Goal: Task Accomplishment & Management: Complete application form

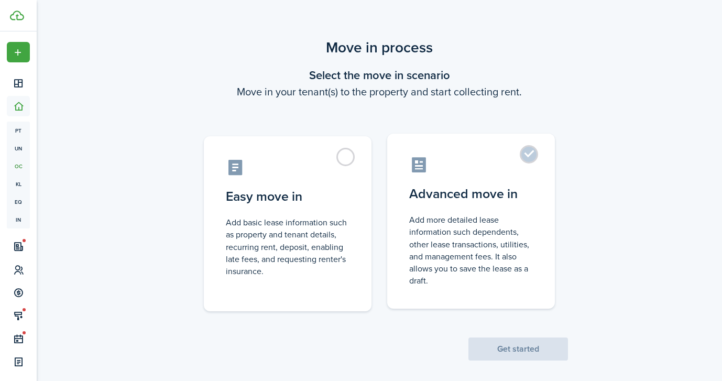
click at [494, 175] on label "Advanced move in Add more detailed lease information such dependents, other lea…" at bounding box center [471, 221] width 168 height 175
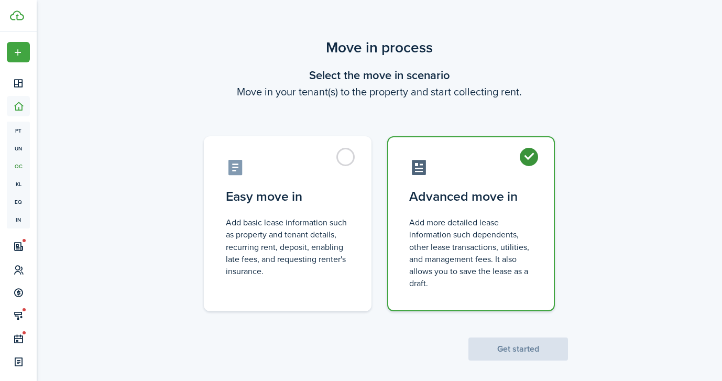
radio input "true"
click at [503, 348] on button "Get started" at bounding box center [519, 349] width 100 height 23
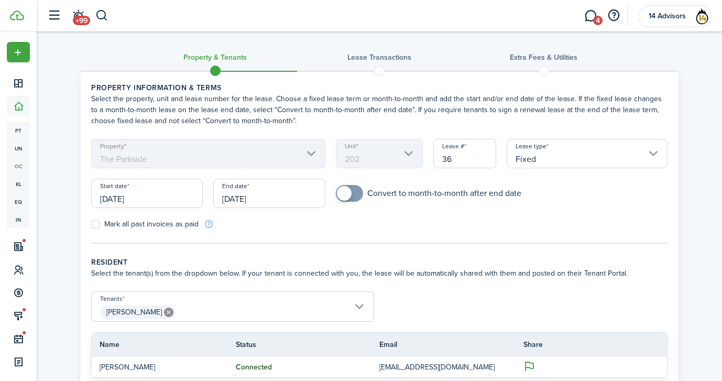
click at [175, 198] on input "[DATE]" at bounding box center [147, 193] width 112 height 29
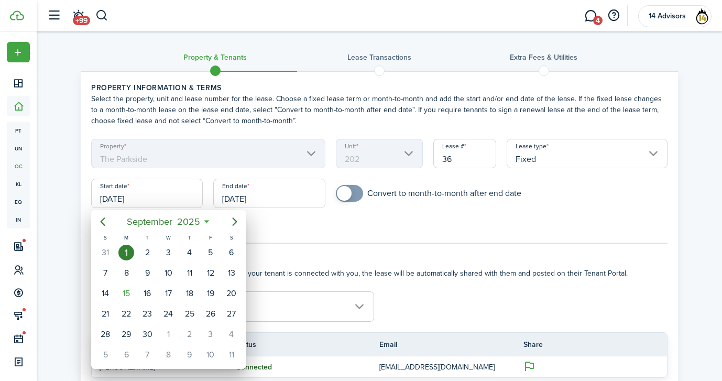
click at [311, 107] on div at bounding box center [361, 190] width 890 height 549
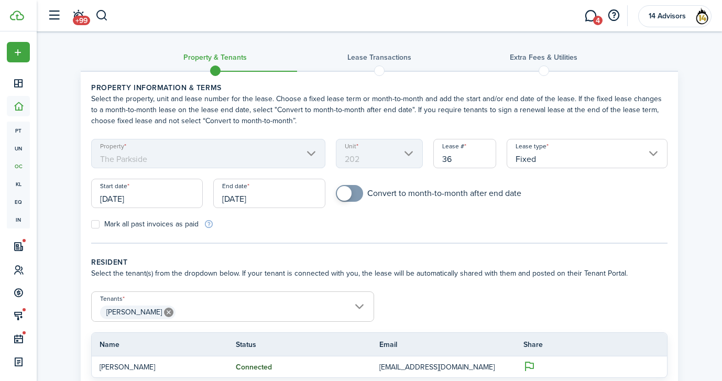
click at [151, 201] on input "[DATE]" at bounding box center [147, 193] width 112 height 29
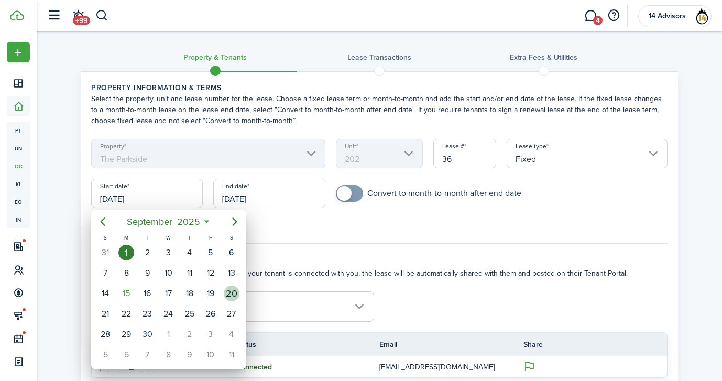
click at [234, 298] on div "20" at bounding box center [232, 294] width 16 height 16
type input "[DATE]"
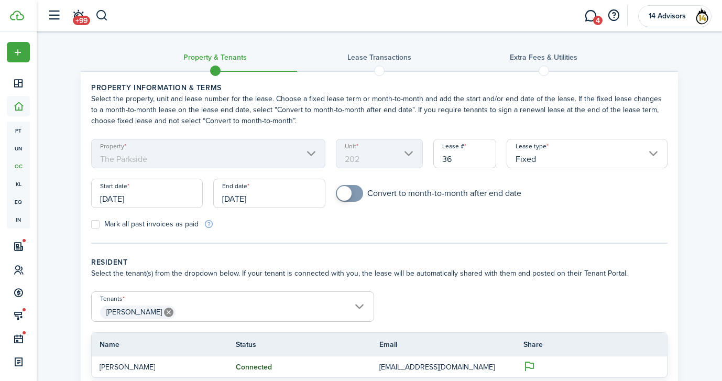
click at [265, 201] on input "[DATE]" at bounding box center [269, 193] width 112 height 29
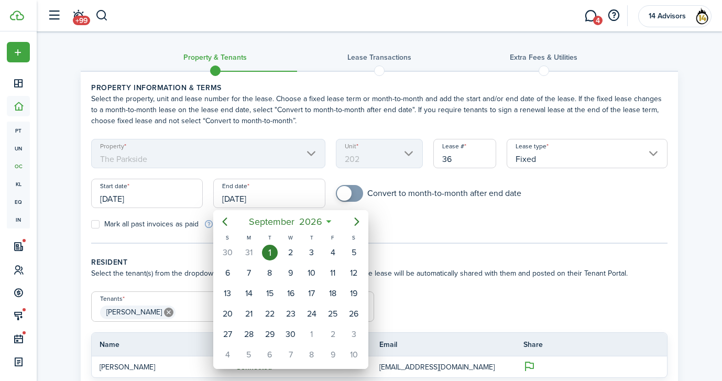
drag, startPoint x: 358, startPoint y: 222, endPoint x: 330, endPoint y: 220, distance: 28.4
click at [330, 220] on div "[DATE]" at bounding box center [290, 221] width 155 height 23
click at [326, 220] on mbsc-button "[DATE]" at bounding box center [285, 221] width 87 height 19
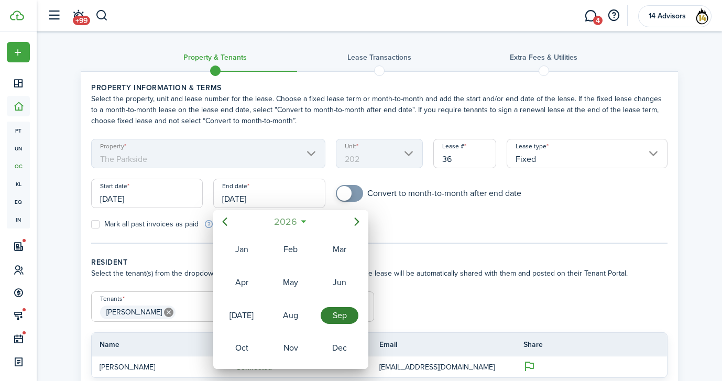
click at [299, 224] on mbsc-button "2026" at bounding box center [285, 221] width 36 height 19
click at [399, 231] on div at bounding box center [361, 190] width 890 height 549
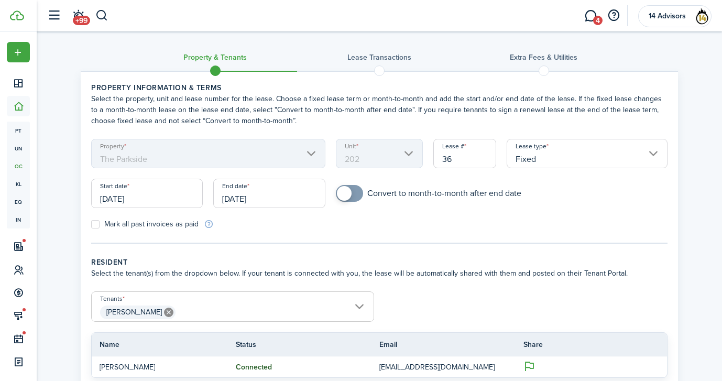
click at [257, 198] on input "[DATE]" at bounding box center [269, 193] width 112 height 29
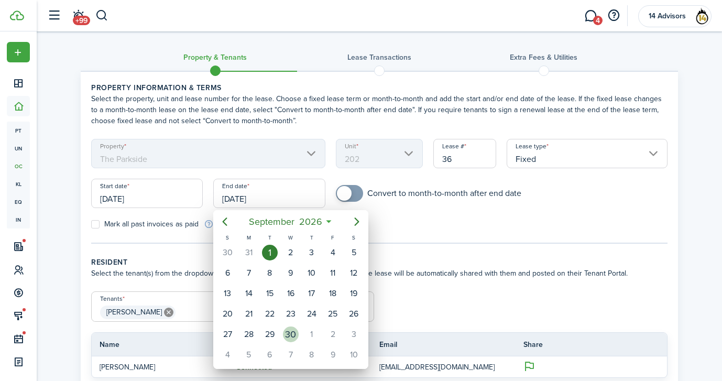
click at [294, 336] on div "30" at bounding box center [291, 335] width 16 height 16
type input "[DATE]"
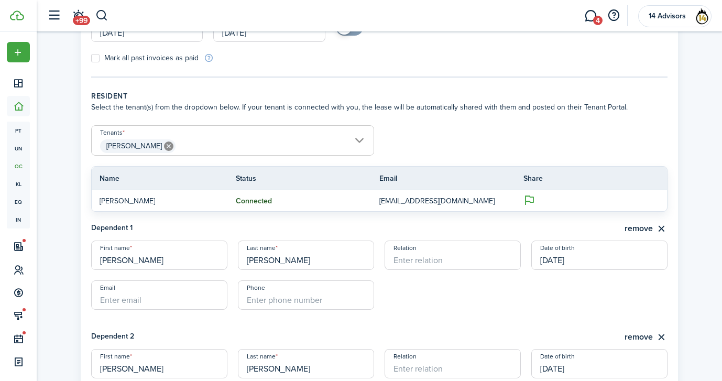
scroll to position [315, 0]
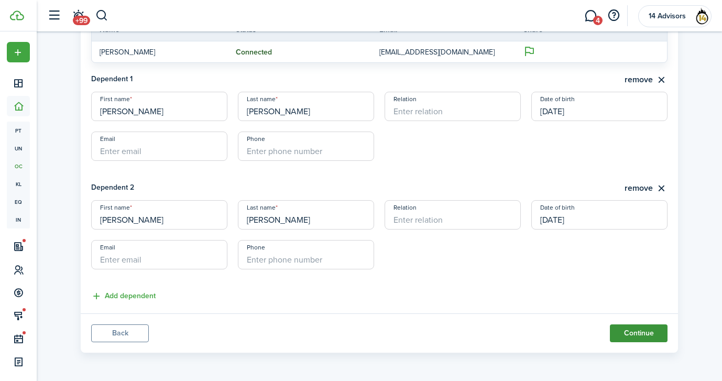
click at [628, 332] on button "Continue" at bounding box center [639, 334] width 58 height 18
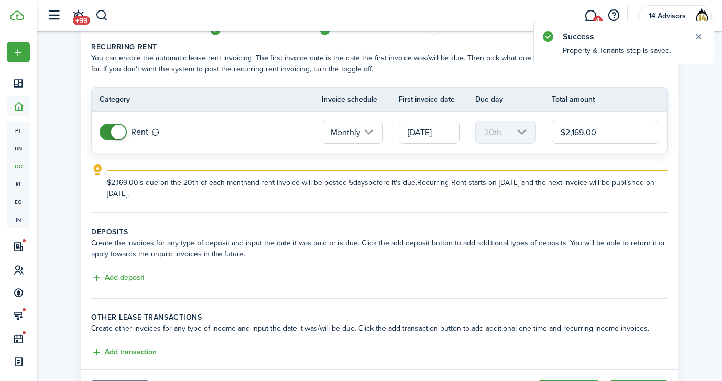
scroll to position [97, 0]
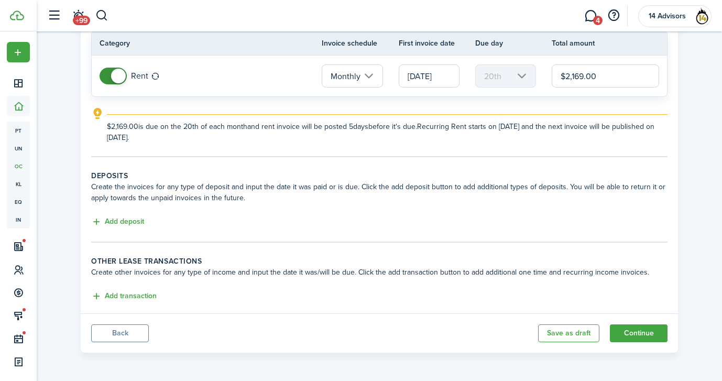
click at [583, 77] on input "$2,169.00" at bounding box center [605, 75] width 107 height 23
type input "$2,701.00"
click at [607, 125] on explanation-description "$2,701.00 is due on the 20th of each month and rent invoice will be posted 5 da…" at bounding box center [387, 132] width 561 height 22
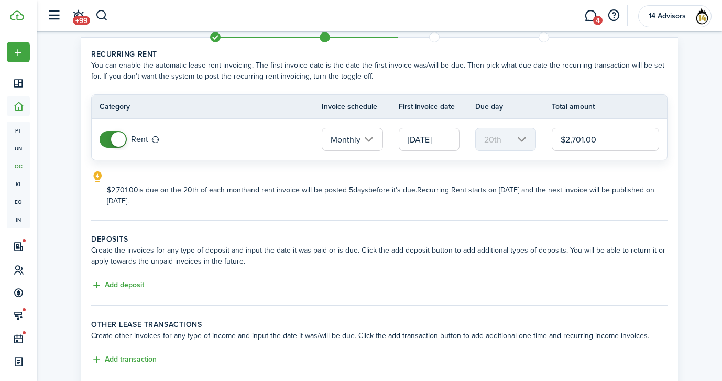
scroll to position [38, 0]
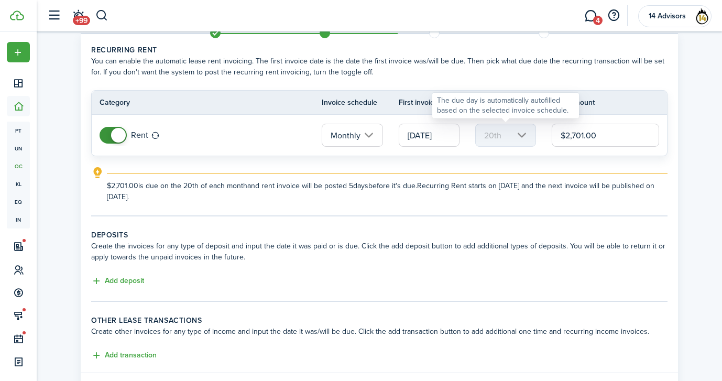
click at [519, 138] on mbsc-scroller "20th" at bounding box center [506, 135] width 61 height 23
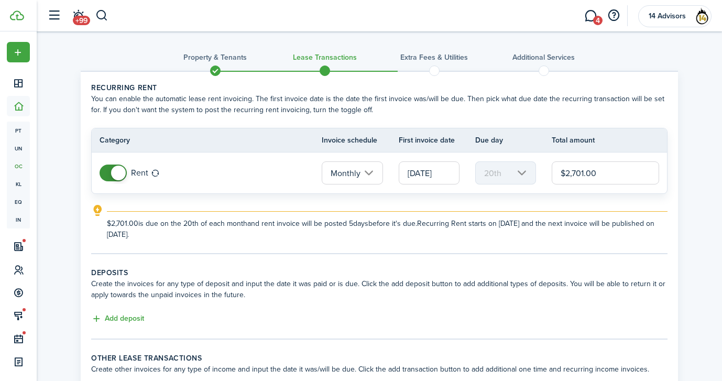
click at [377, 173] on input "Monthly" at bounding box center [352, 172] width 61 height 23
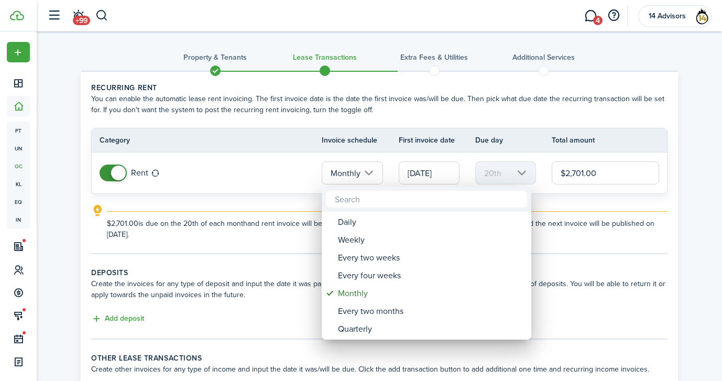
click at [377, 173] on div at bounding box center [361, 190] width 890 height 549
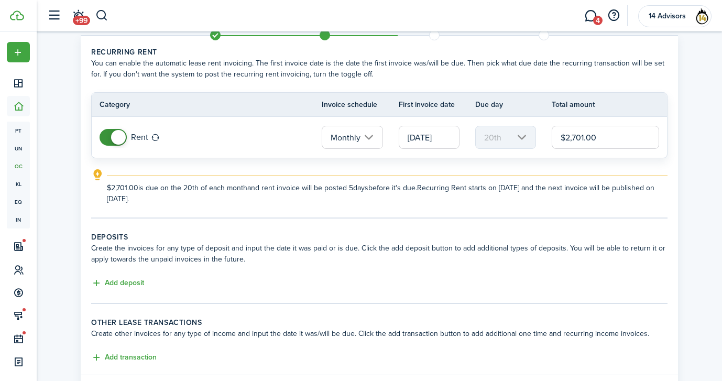
scroll to position [45, 0]
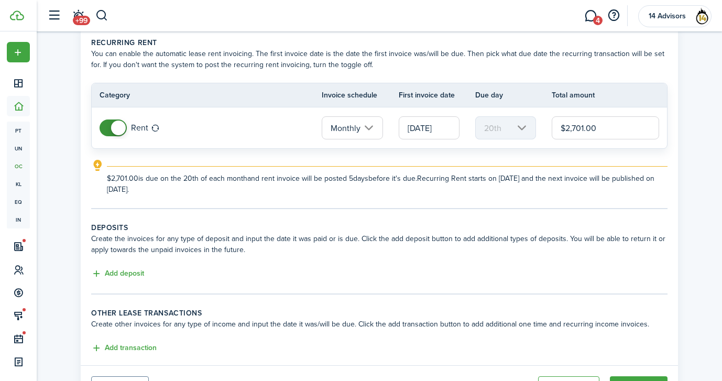
click at [374, 130] on input "Monthly" at bounding box center [352, 127] width 61 height 23
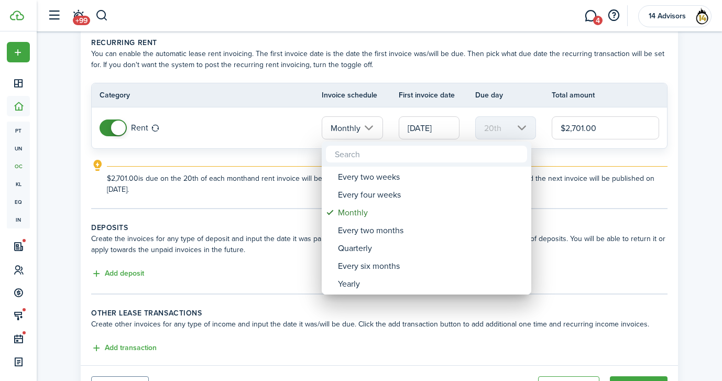
click at [271, 214] on div at bounding box center [361, 190] width 890 height 549
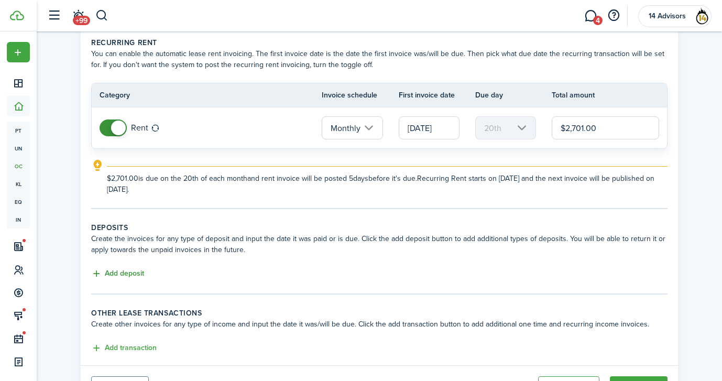
click at [117, 278] on button "Add deposit" at bounding box center [117, 274] width 53 height 12
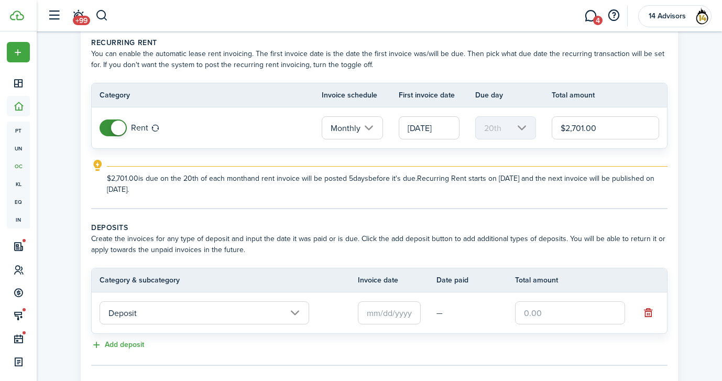
click at [554, 315] on input "text" at bounding box center [570, 312] width 110 height 23
type input "$2,701.00"
click at [543, 244] on wizard-step-header-description "Create the invoices for any type of deposit and input the date it was paid or i…" at bounding box center [379, 244] width 577 height 22
click at [390, 309] on input "text" at bounding box center [389, 312] width 63 height 23
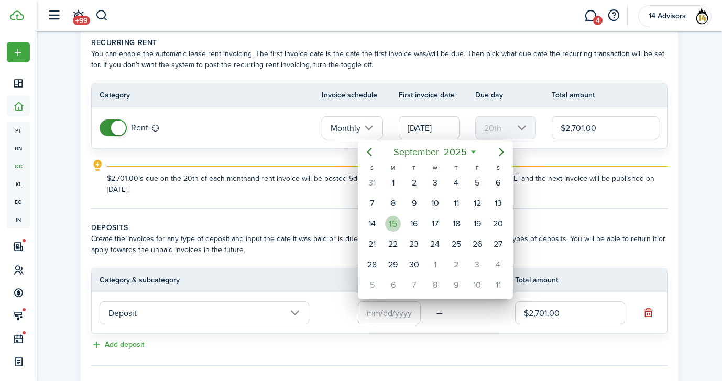
click at [392, 226] on div "15" at bounding box center [393, 224] width 16 height 16
type input "[DATE]"
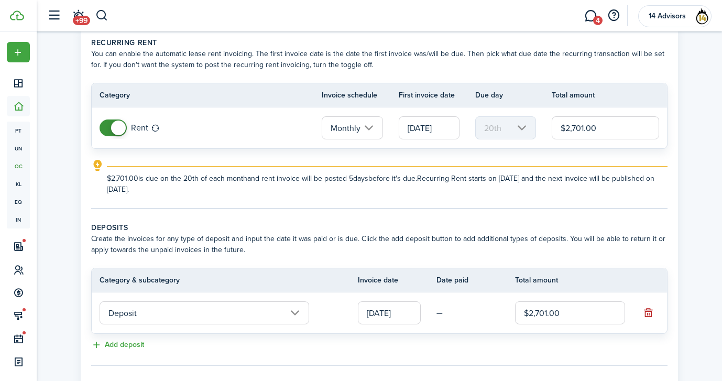
click at [470, 245] on wizard-step-header-description "Create the invoices for any type of deposit and input the date it was paid or i…" at bounding box center [379, 244] width 577 height 22
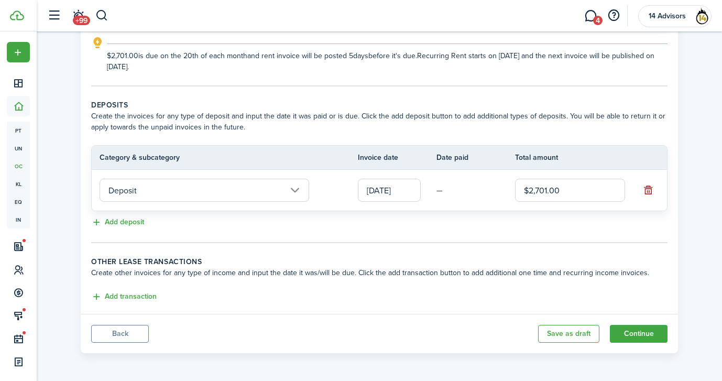
scroll to position [168, 0]
click at [150, 293] on button "Add transaction" at bounding box center [124, 296] width 66 height 12
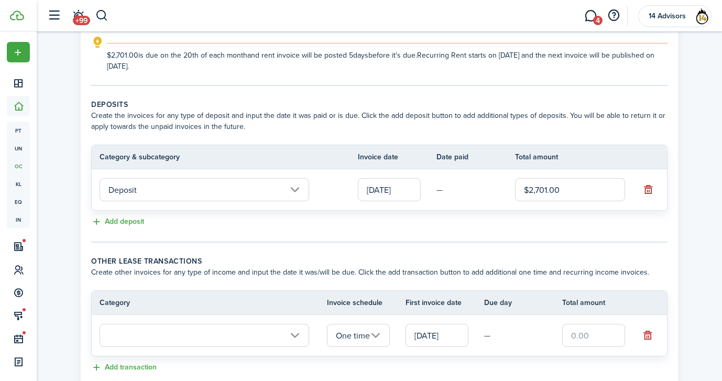
scroll to position [240, 0]
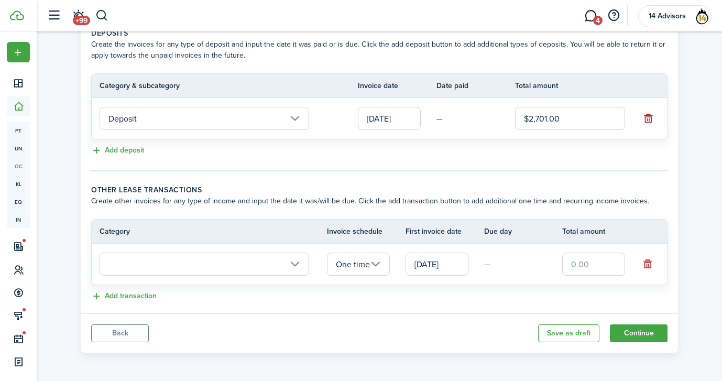
click at [298, 267] on input "text" at bounding box center [205, 264] width 210 height 23
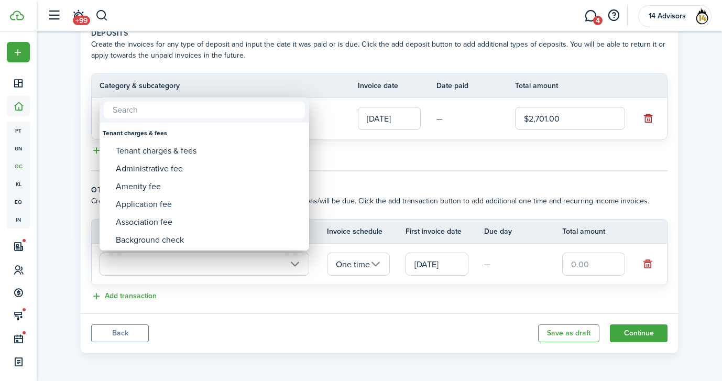
click at [450, 145] on div at bounding box center [361, 190] width 890 height 549
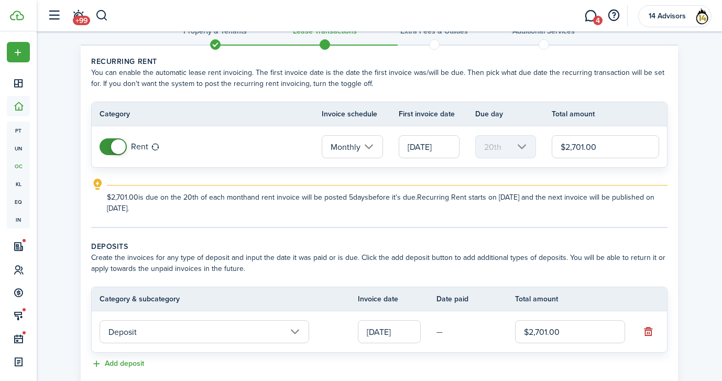
scroll to position [8, 0]
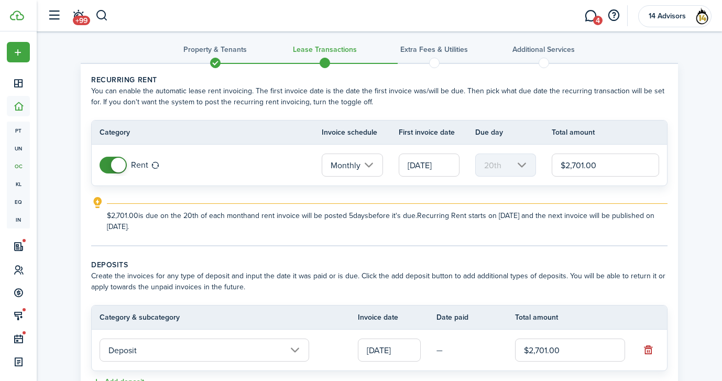
click at [437, 163] on input "[DATE]" at bounding box center [429, 165] width 61 height 23
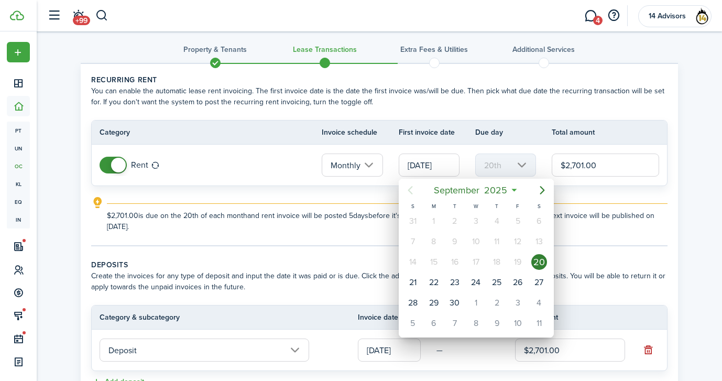
click at [525, 167] on div at bounding box center [361, 190] width 890 height 549
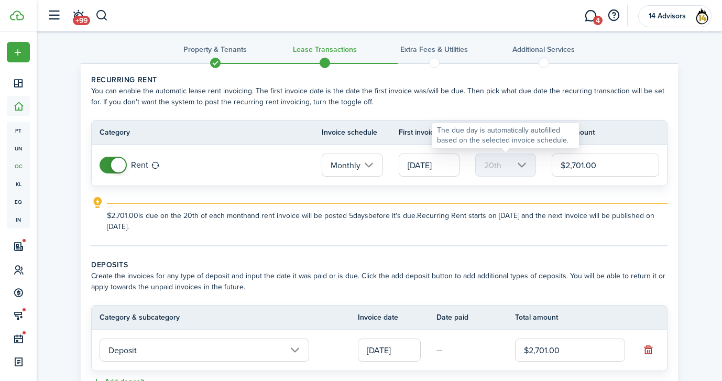
scroll to position [0, 0]
click at [509, 164] on mbsc-scroller "20th" at bounding box center [506, 165] width 61 height 23
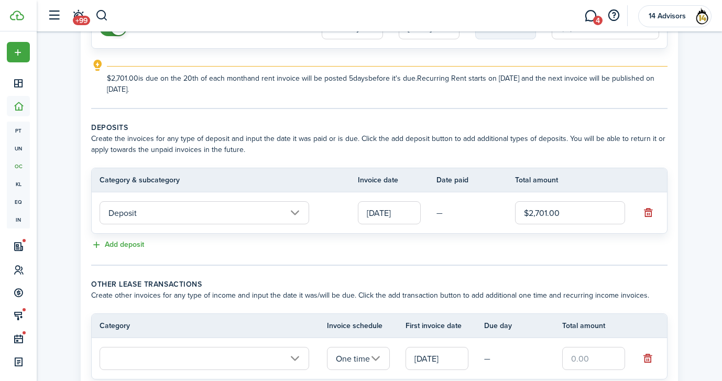
scroll to position [240, 0]
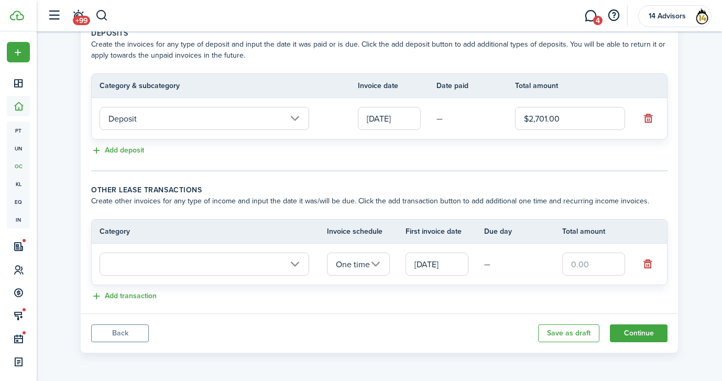
click at [124, 331] on button "Back" at bounding box center [120, 334] width 58 height 18
click at [132, 337] on button "Back" at bounding box center [120, 334] width 58 height 18
click at [654, 264] on button "button" at bounding box center [648, 264] width 15 height 15
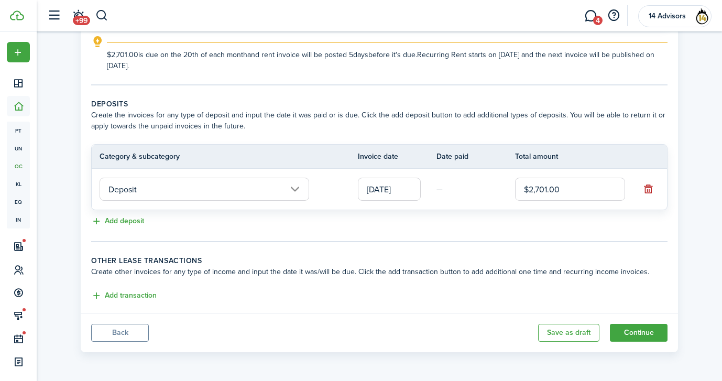
scroll to position [168, 0]
click at [121, 341] on button "Back" at bounding box center [120, 334] width 58 height 18
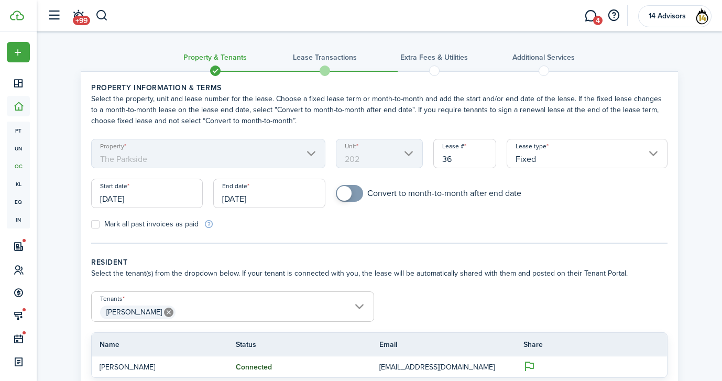
click at [168, 191] on input "[DATE]" at bounding box center [147, 193] width 112 height 29
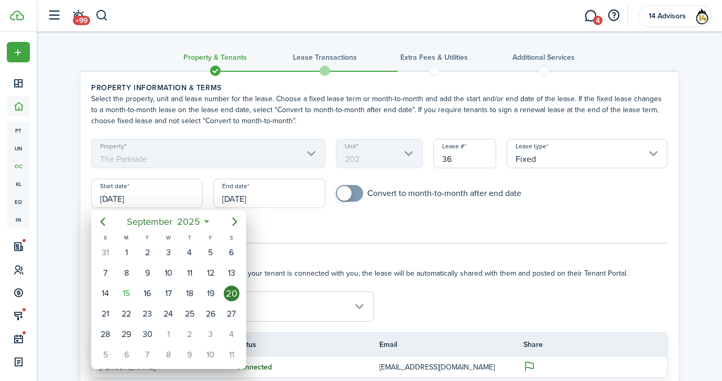
click at [396, 226] on div at bounding box center [361, 190] width 890 height 549
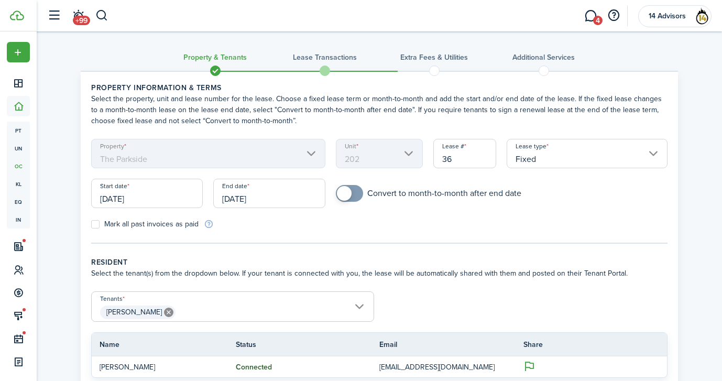
click at [196, 195] on input "[DATE]" at bounding box center [147, 193] width 112 height 29
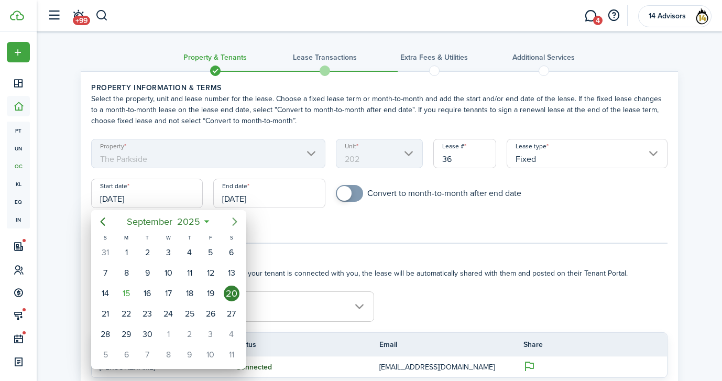
click at [235, 225] on icon "Next page" at bounding box center [235, 221] width 13 height 13
click at [163, 255] on div "1" at bounding box center [168, 253] width 16 height 16
type input "[DATE]"
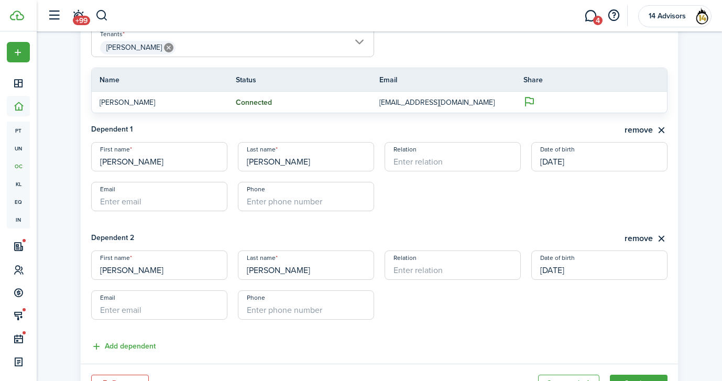
scroll to position [315, 0]
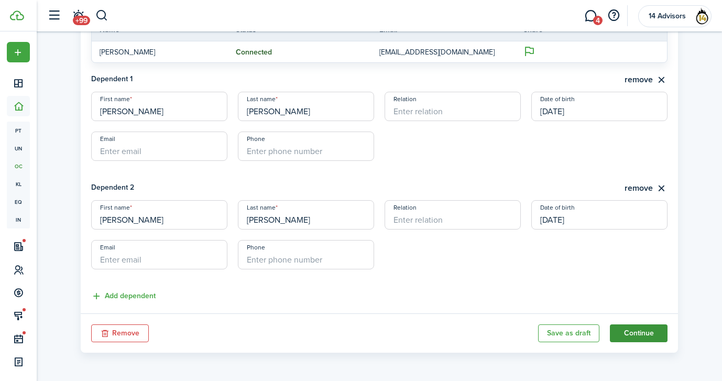
click at [638, 335] on button "Continue" at bounding box center [639, 334] width 58 height 18
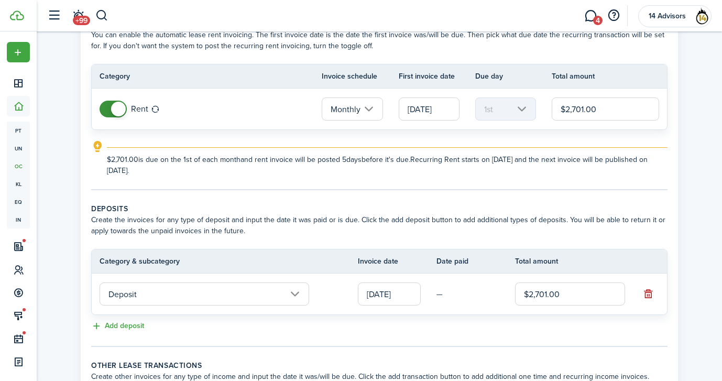
scroll to position [65, 0]
click at [423, 110] on input "[DATE]" at bounding box center [429, 107] width 61 height 23
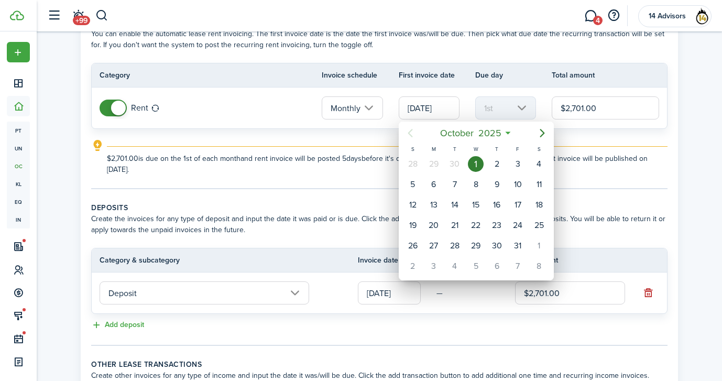
click at [267, 208] on div at bounding box center [361, 190] width 890 height 549
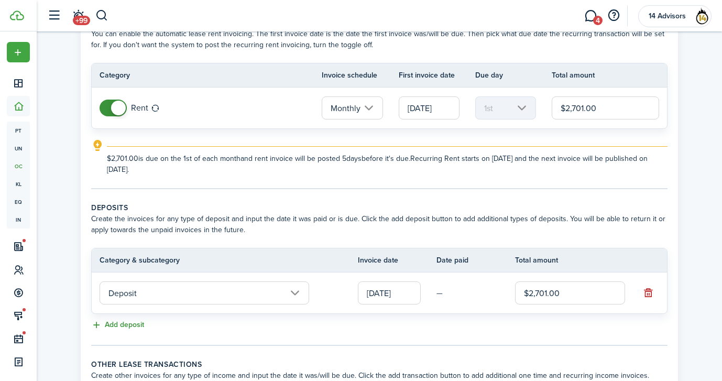
click at [124, 325] on button "Add deposit" at bounding box center [117, 325] width 53 height 12
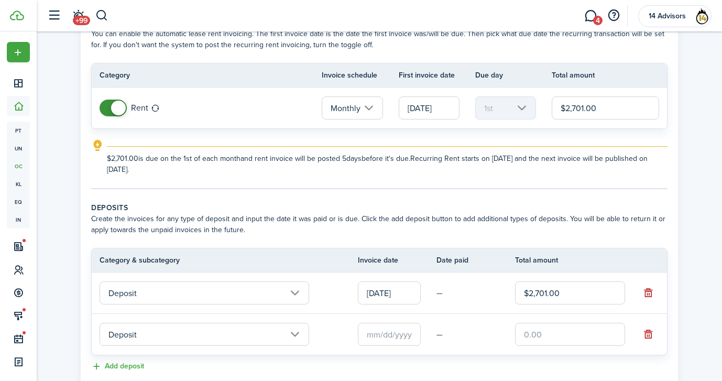
click at [160, 336] on input "Deposit" at bounding box center [205, 334] width 210 height 23
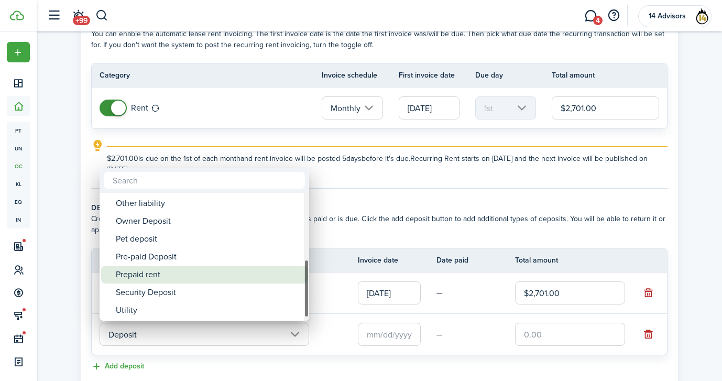
click at [200, 276] on div "Prepaid rent" at bounding box center [209, 275] width 186 height 18
type input "Deposit / Prepaid rent"
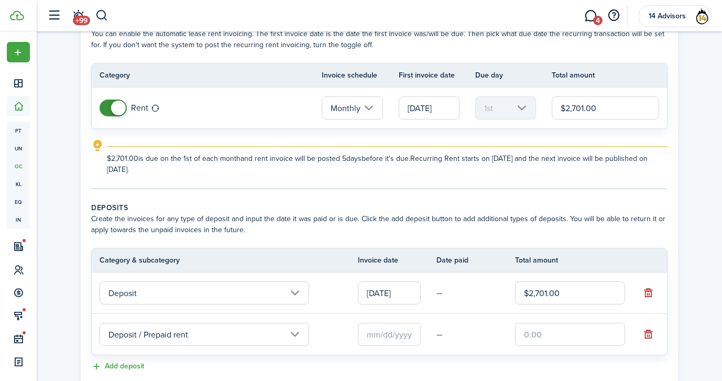
click at [392, 339] on input "text" at bounding box center [389, 334] width 63 height 23
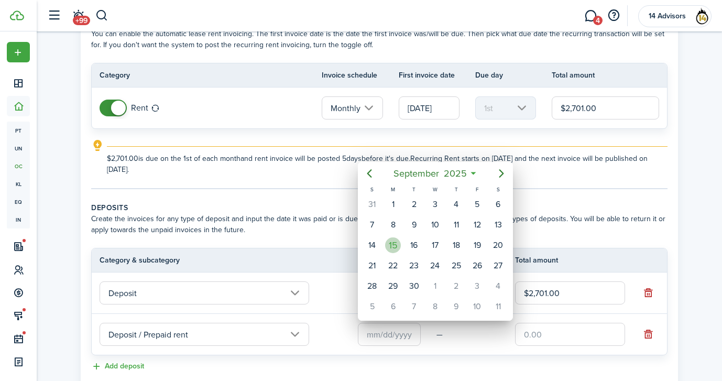
click at [391, 249] on div "15" at bounding box center [393, 246] width 16 height 16
type input "[DATE]"
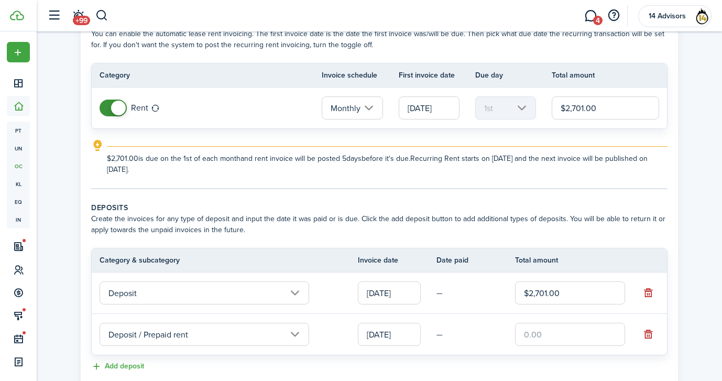
click at [541, 335] on input "text" at bounding box center [570, 334] width 110 height 23
type input "$2,701.00"
click at [527, 213] on wizard-step-header-description "Create the invoices for any type of deposit and input the date it was paid or i…" at bounding box center [379, 224] width 577 height 22
click at [428, 114] on input "[DATE]" at bounding box center [429, 107] width 61 height 23
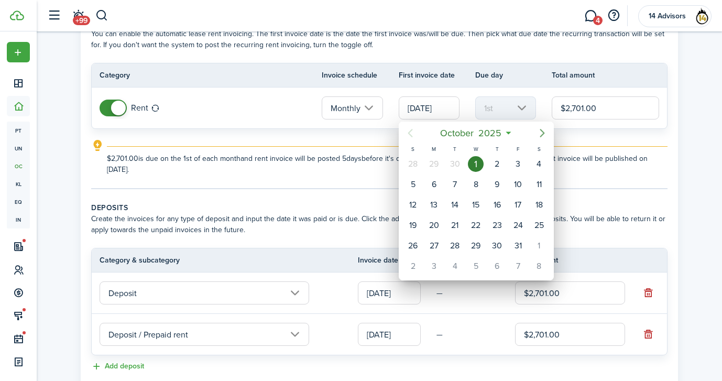
click at [546, 127] on icon "Next page" at bounding box center [542, 133] width 13 height 13
click at [538, 161] on div "1" at bounding box center [540, 164] width 16 height 16
type input "[DATE]"
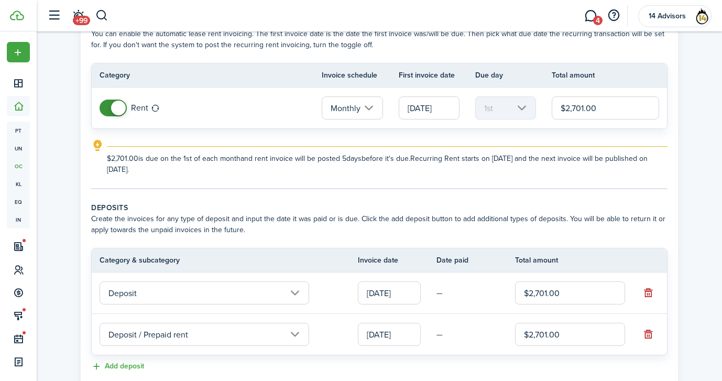
click at [489, 200] on panel-main-body "Recurring rent You can enable the automatic lease rent invoicing. The first inv…" at bounding box center [380, 232] width 598 height 451
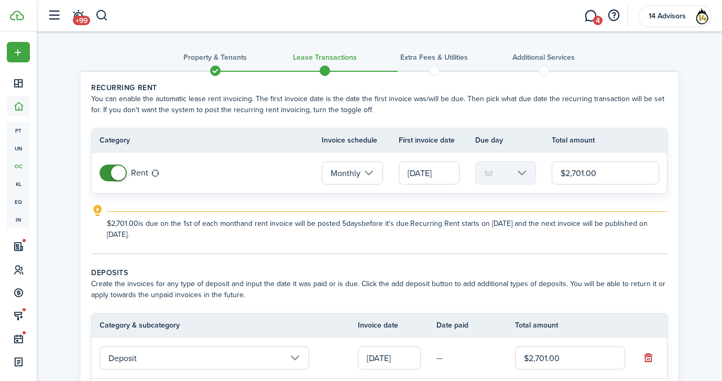
scroll to position [210, 0]
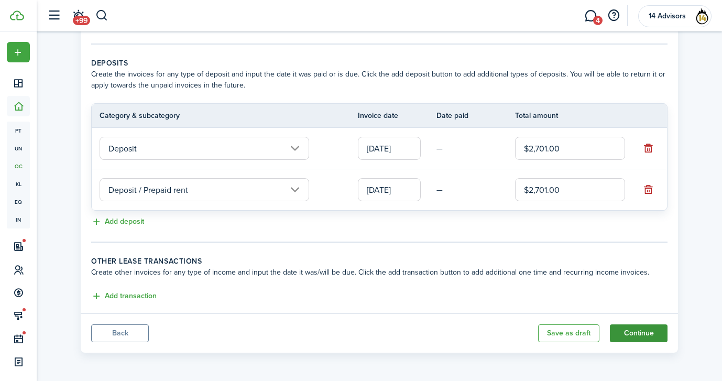
click at [624, 328] on button "Continue" at bounding box center [639, 334] width 58 height 18
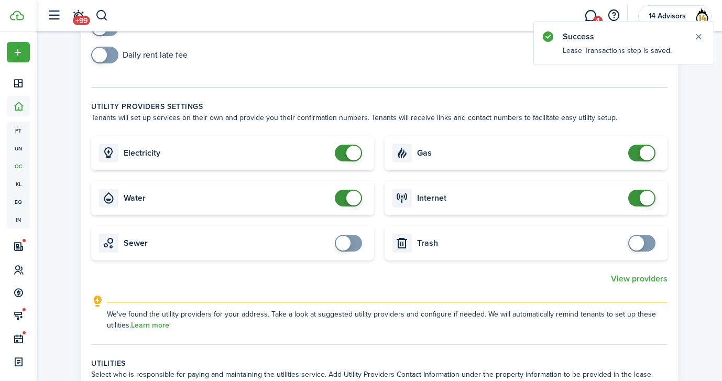
scroll to position [111, 0]
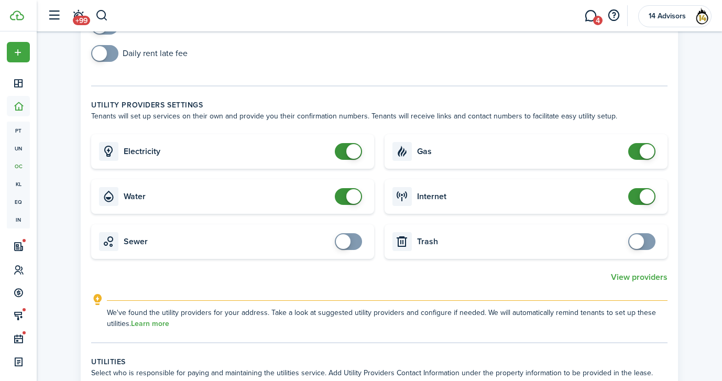
click at [354, 244] on span at bounding box center [348, 241] width 10 height 17
checkbox input "true"
click at [354, 239] on span at bounding box center [348, 241] width 10 height 17
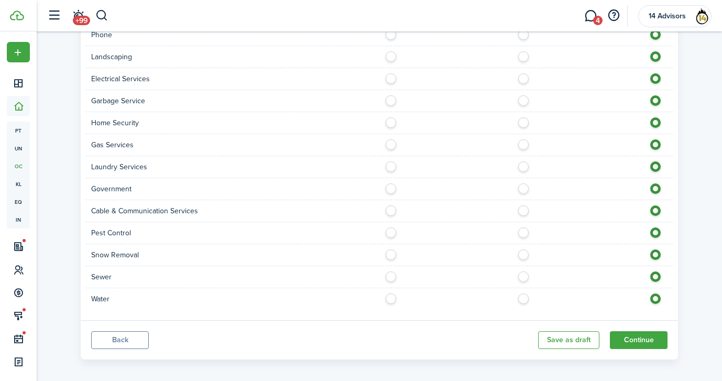
scroll to position [602, 0]
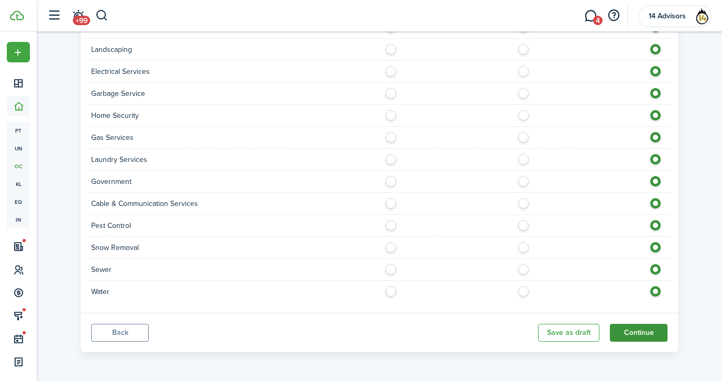
click at [629, 330] on button "Continue" at bounding box center [639, 333] width 58 height 18
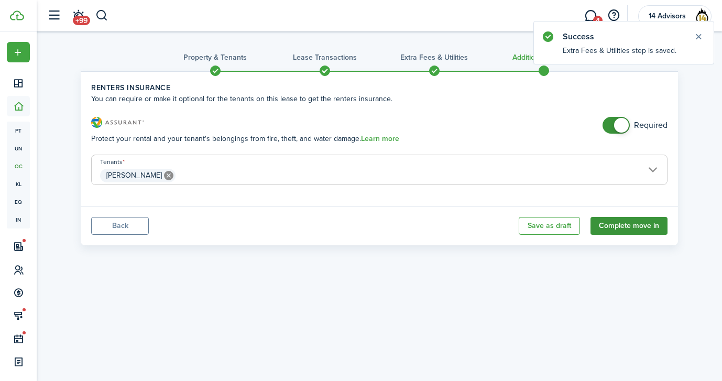
click at [624, 225] on button "Complete move in" at bounding box center [629, 226] width 77 height 18
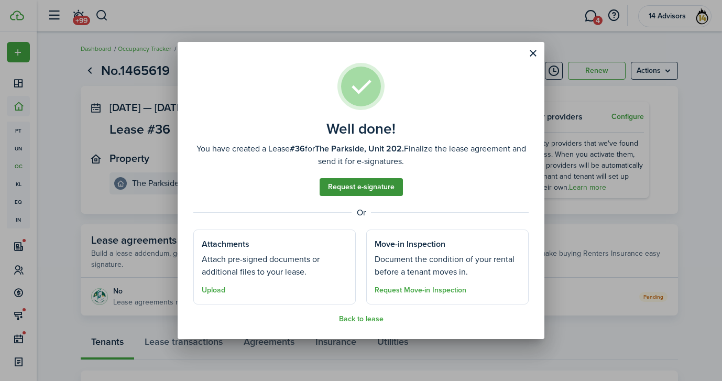
click at [353, 188] on link "Request e-signature" at bounding box center [361, 187] width 83 height 18
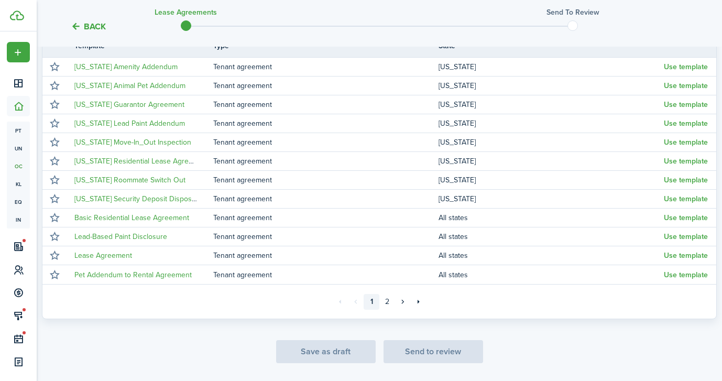
scroll to position [232, 0]
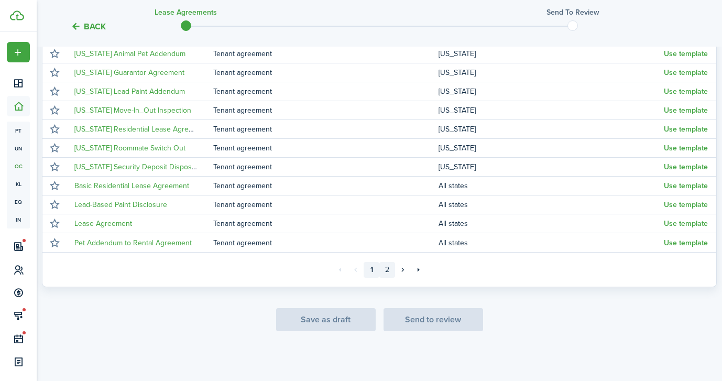
click at [385, 273] on link "2" at bounding box center [388, 270] width 16 height 16
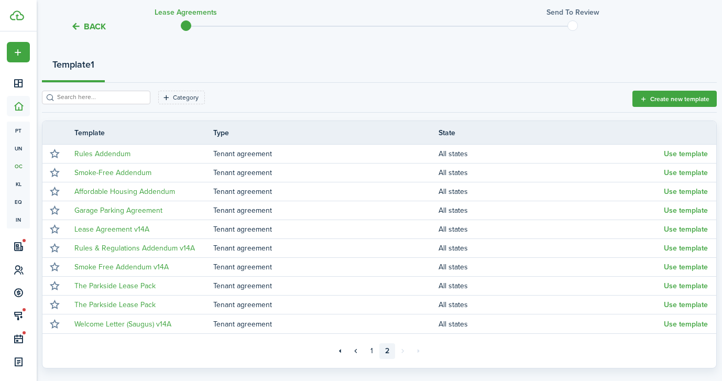
scroll to position [93, 0]
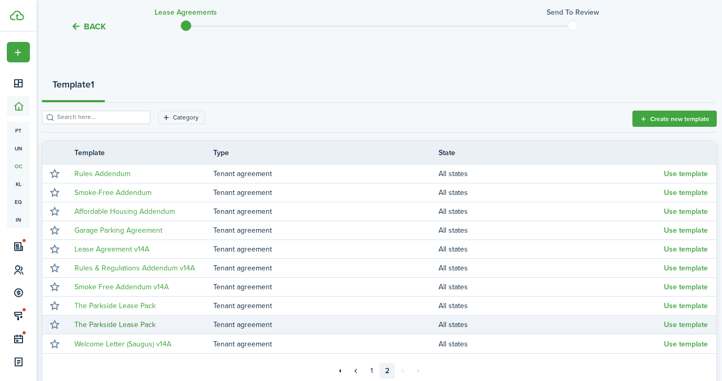
click at [122, 326] on link "The Parkside Lease Pack" at bounding box center [114, 324] width 81 height 11
